Goal: Information Seeking & Learning: Learn about a topic

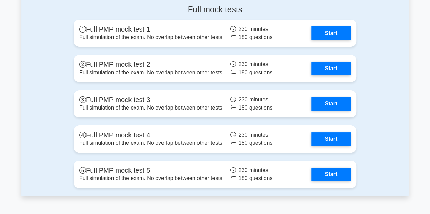
scroll to position [2514, 0]
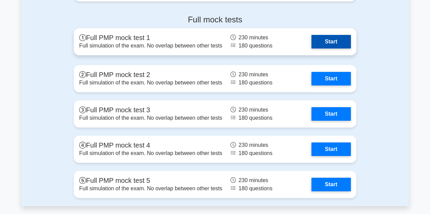
click at [320, 43] on link "Start" at bounding box center [330, 42] width 39 height 14
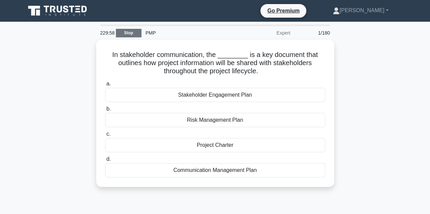
click at [123, 35] on link "Stop" at bounding box center [128, 33] width 25 height 8
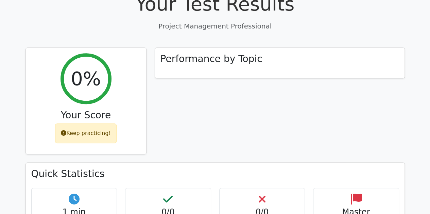
scroll to position [340, 0]
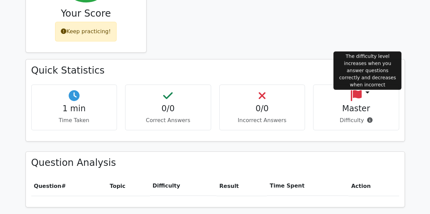
click at [367, 118] on icon at bounding box center [369, 120] width 5 height 5
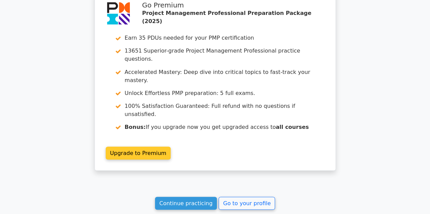
scroll to position [618, 0]
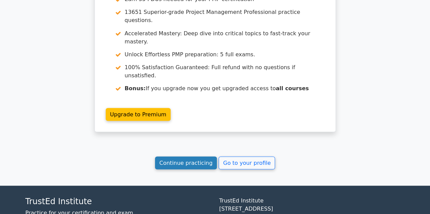
click at [197, 157] on link "Continue practicing" at bounding box center [186, 163] width 62 height 13
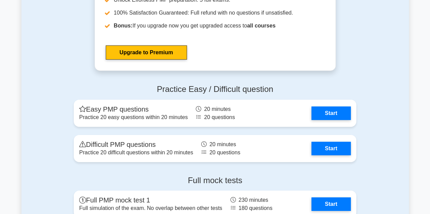
scroll to position [2446, 0]
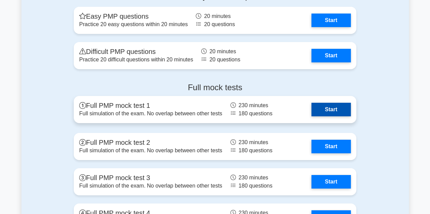
click at [335, 105] on link "Start" at bounding box center [330, 110] width 39 height 14
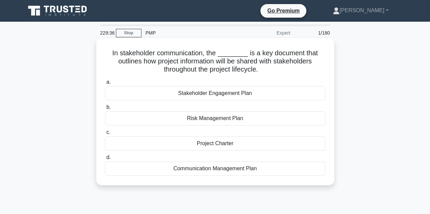
click at [200, 170] on div "Communication Management Plan" at bounding box center [215, 169] width 220 height 14
click at [105, 160] on input "d. Communication Management Plan" at bounding box center [105, 158] width 0 height 4
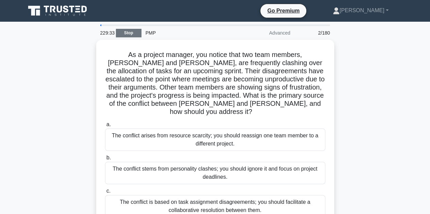
click at [131, 33] on link "Stop" at bounding box center [128, 33] width 25 height 8
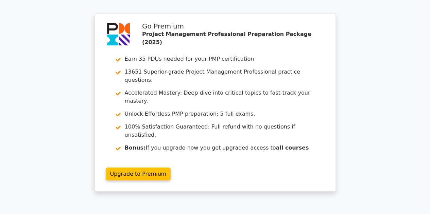
scroll to position [985, 0]
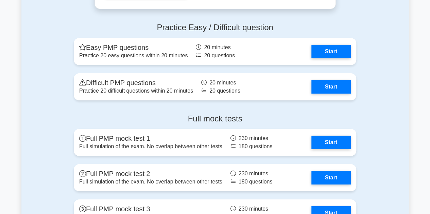
scroll to position [2446, 0]
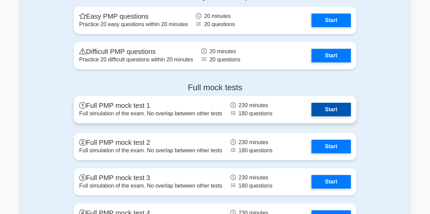
click at [326, 109] on link "Start" at bounding box center [330, 110] width 39 height 14
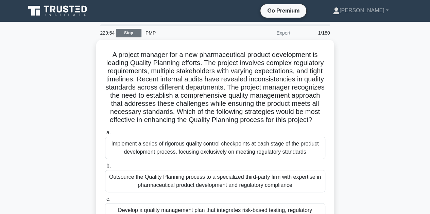
click at [130, 31] on link "Stop" at bounding box center [128, 33] width 25 height 8
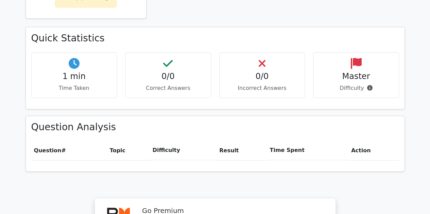
scroll to position [544, 0]
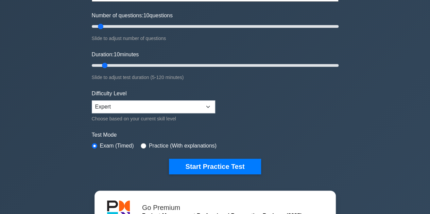
scroll to position [68, 0]
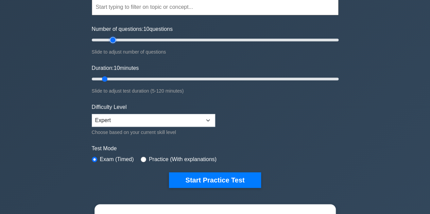
type input "20"
click at [113, 40] on input "Number of questions: 10 questions" at bounding box center [215, 40] width 247 height 8
click at [117, 77] on input "Duration: 15 minutes" at bounding box center [215, 79] width 247 height 8
click at [135, 80] on input "Duration: 15 minutes" at bounding box center [215, 79] width 247 height 8
type input "20"
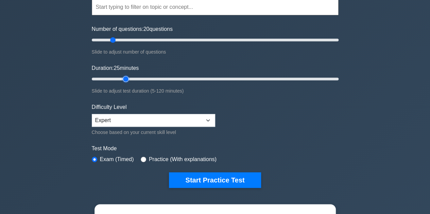
click at [125, 79] on input "Duration: 25 minutes" at bounding box center [215, 79] width 247 height 8
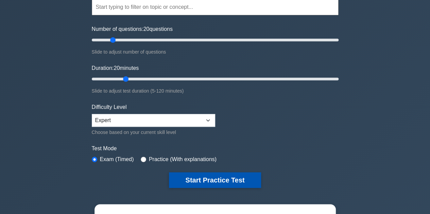
click at [233, 179] on button "Start Practice Test" at bounding box center [215, 181] width 92 height 16
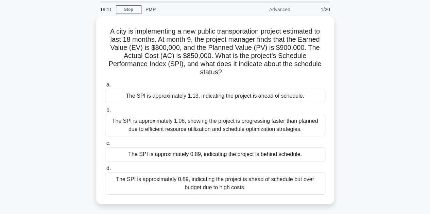
scroll to position [34, 0]
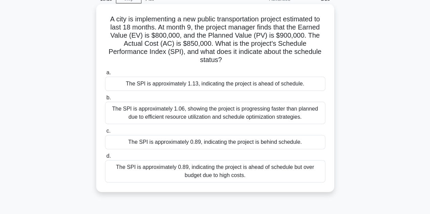
click at [201, 142] on div "The SPI is approximately 0.89, indicating the project is behind schedule." at bounding box center [215, 142] width 220 height 14
click at [105, 134] on input "c. The SPI is approximately 0.89, indicating the project is behind schedule." at bounding box center [105, 131] width 0 height 4
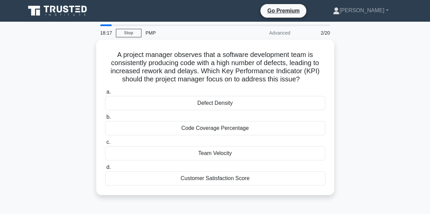
scroll to position [0, 0]
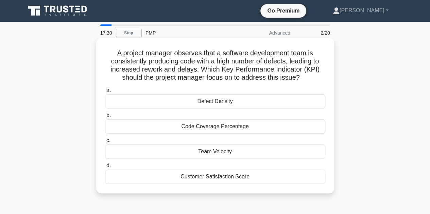
click at [128, 126] on div "Code Coverage Percentage" at bounding box center [215, 127] width 220 height 14
click at [105, 118] on input "b. Code Coverage Percentage" at bounding box center [105, 115] width 0 height 4
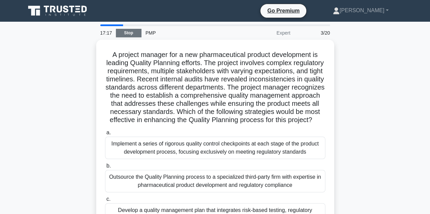
click at [127, 32] on link "Stop" at bounding box center [128, 33] width 25 height 8
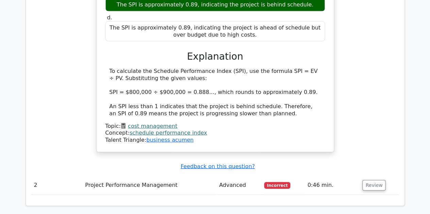
scroll to position [713, 0]
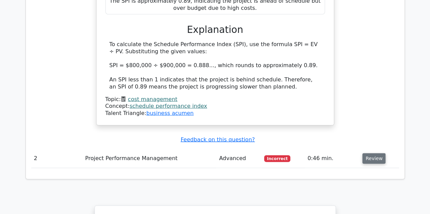
click at [374, 154] on button "Review" at bounding box center [373, 159] width 23 height 11
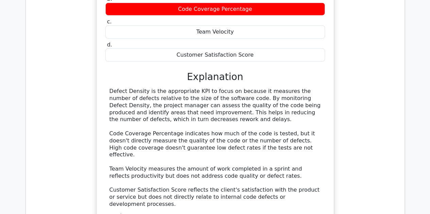
scroll to position [951, 0]
